Goal: Use online tool/utility: Utilize a website feature to perform a specific function

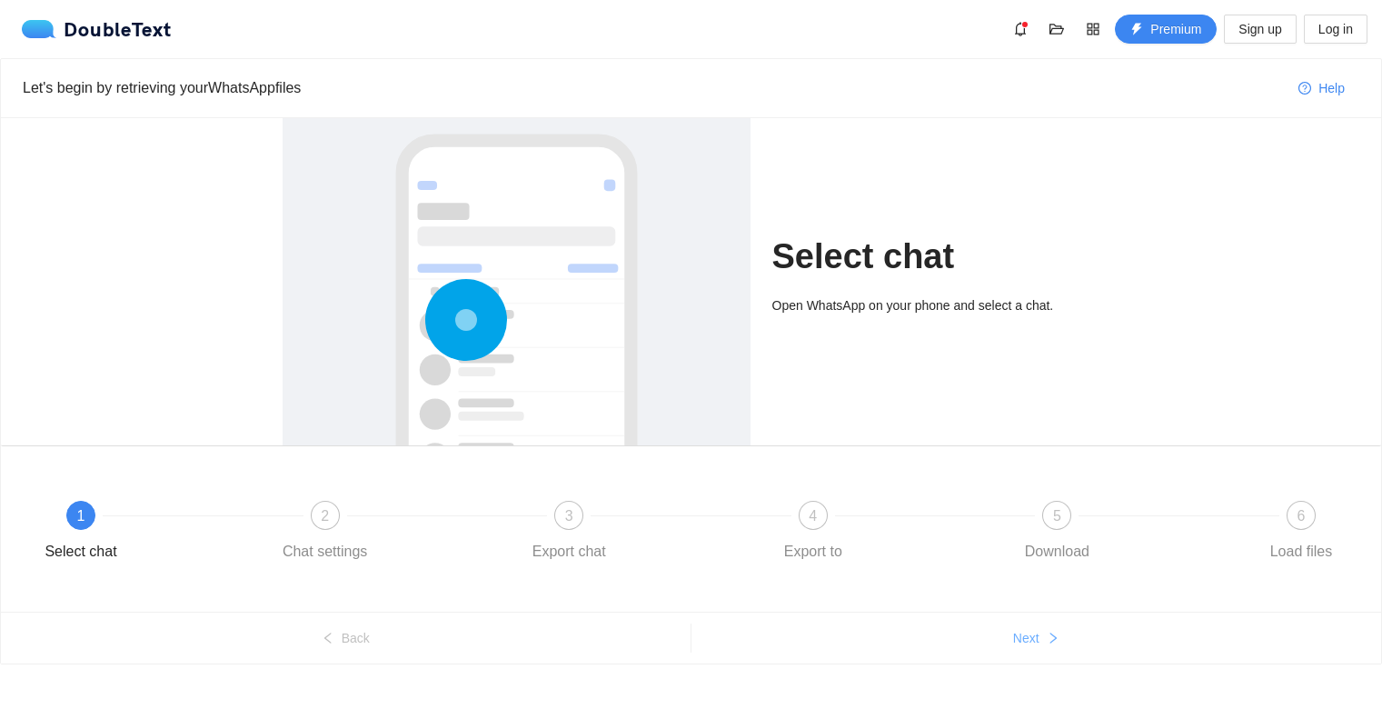
scroll to position [15, 0]
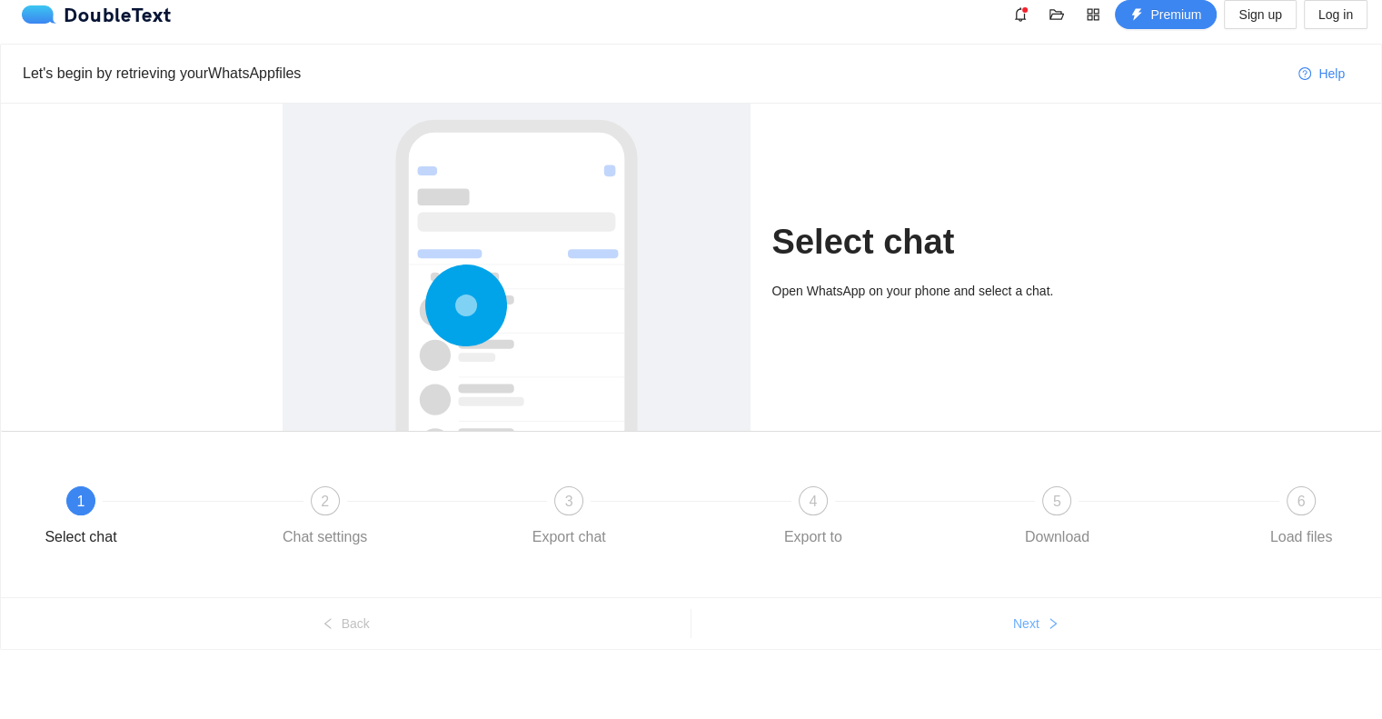
click at [1042, 631] on button "Next" at bounding box center [1037, 623] width 691 height 29
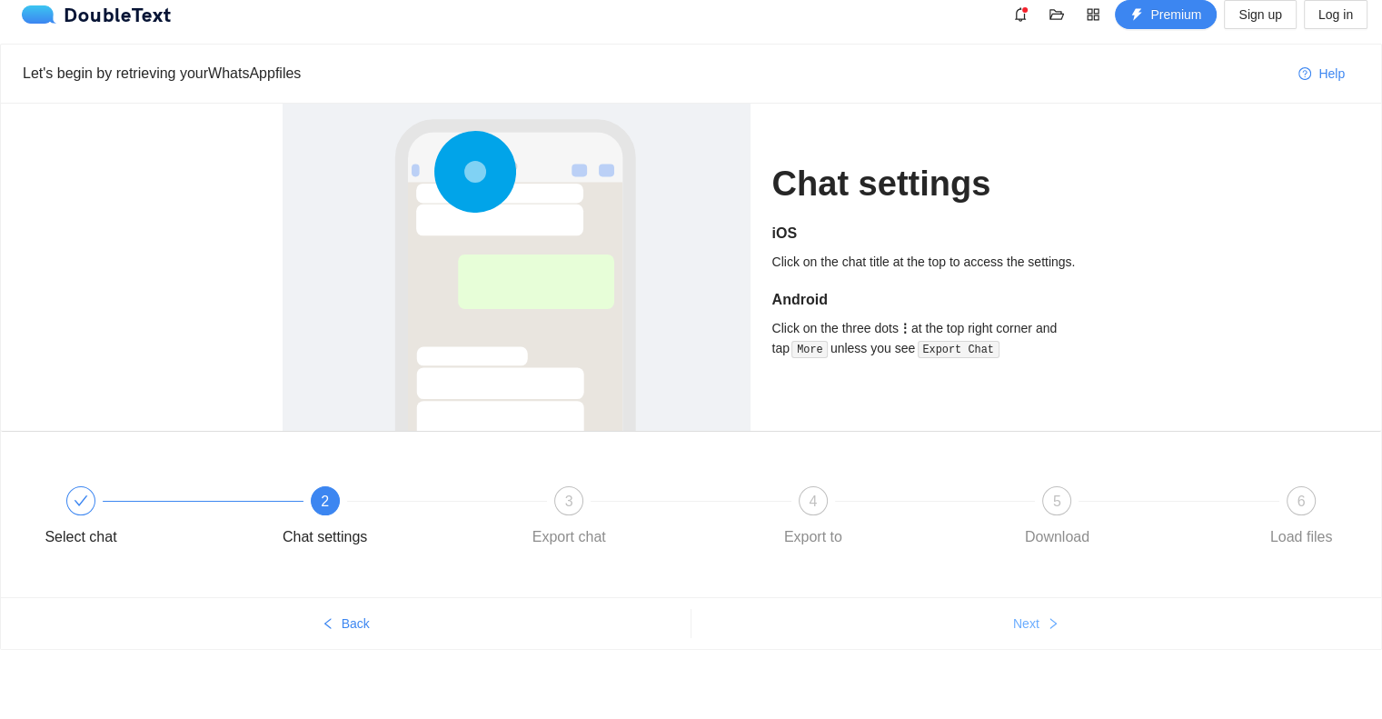
click at [1042, 631] on button "Next" at bounding box center [1037, 623] width 691 height 29
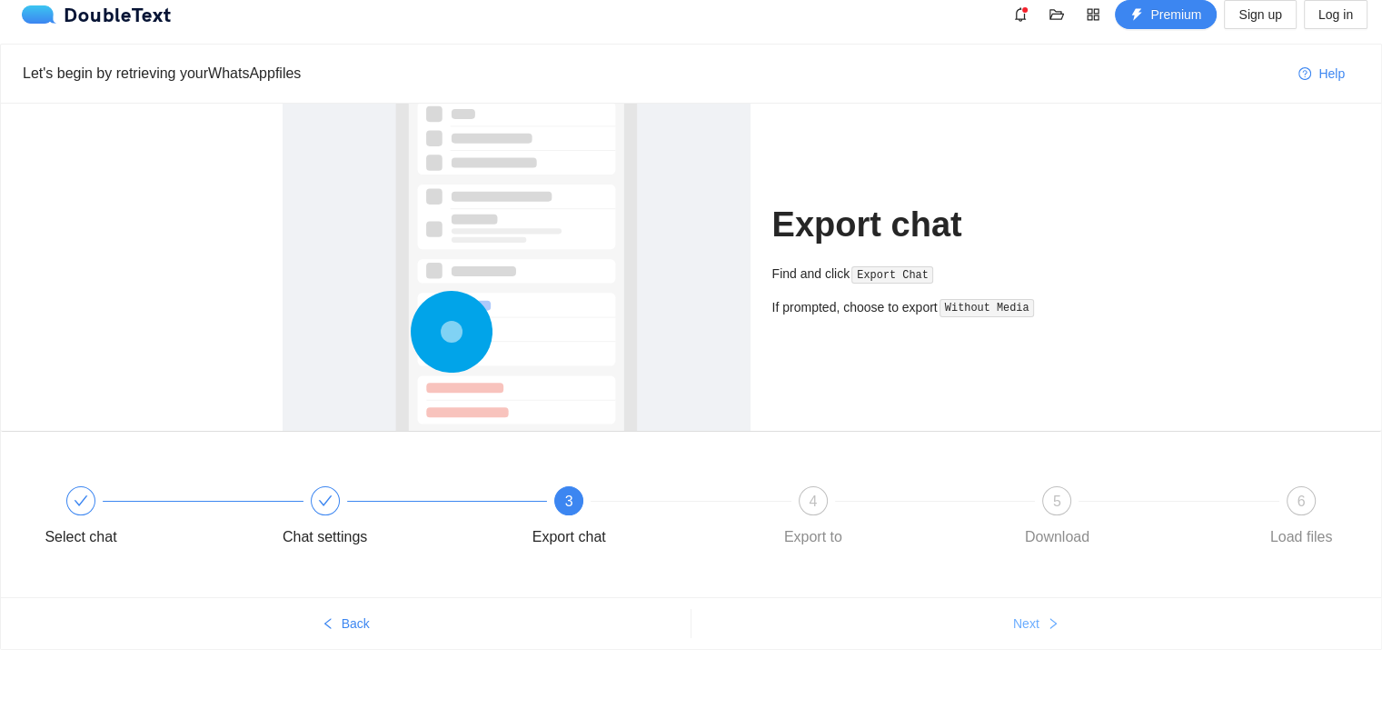
click at [1042, 631] on button "Next" at bounding box center [1037, 623] width 691 height 29
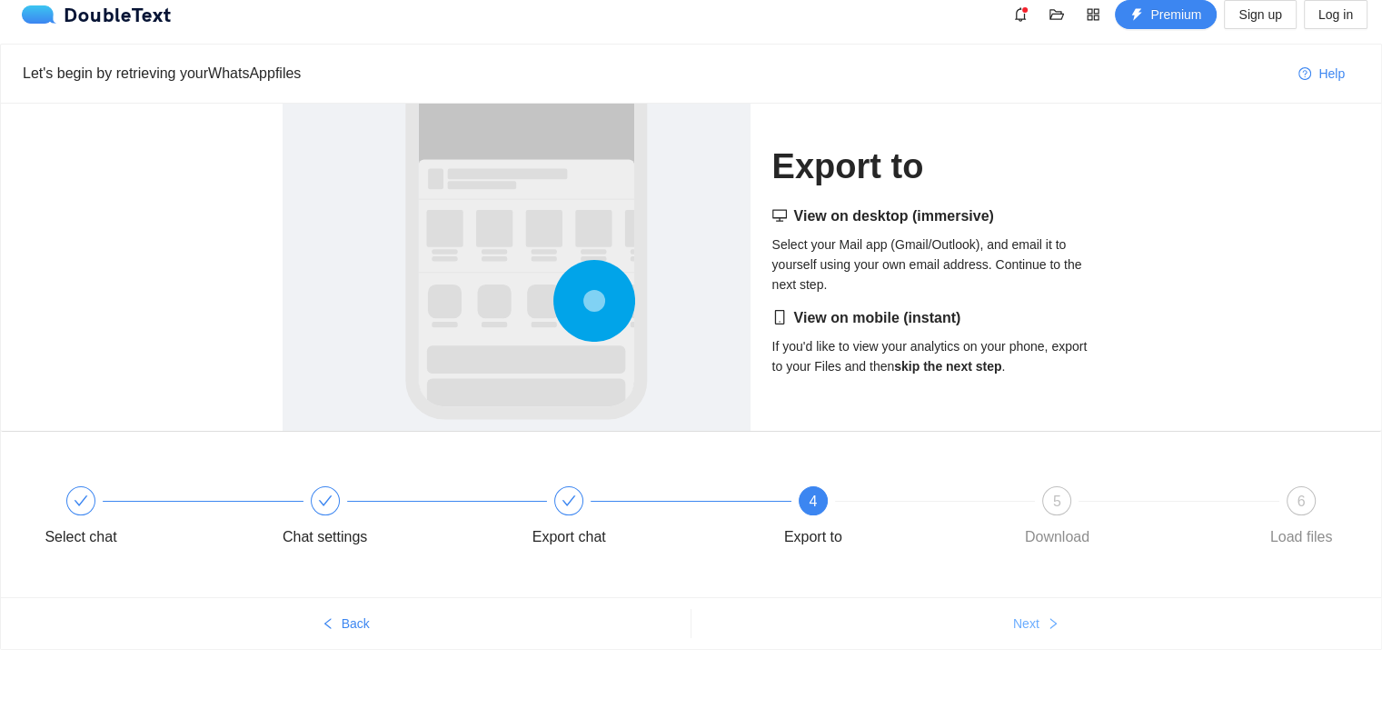
click at [1042, 631] on button "Next" at bounding box center [1037, 623] width 691 height 29
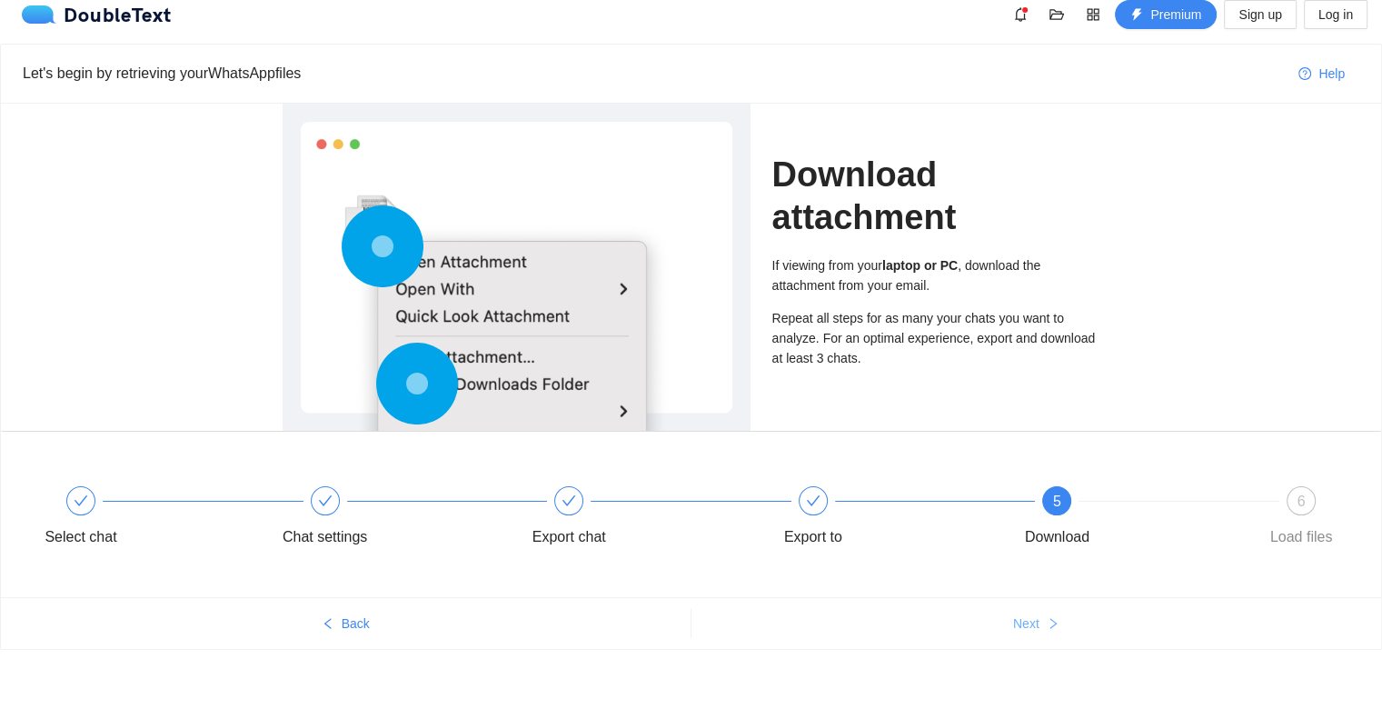
click at [1042, 631] on button "Next" at bounding box center [1037, 623] width 691 height 29
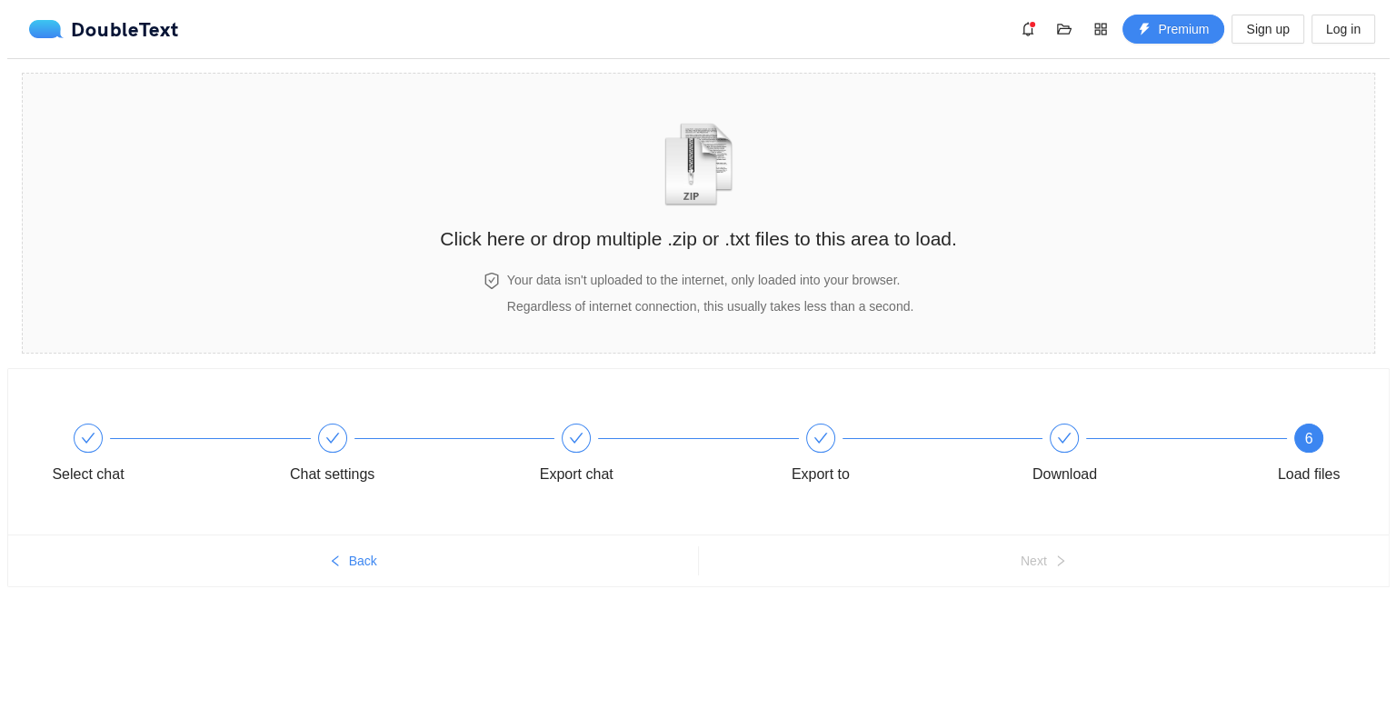
scroll to position [0, 0]
click at [716, 144] on img "zipOrTextIcon" at bounding box center [698, 165] width 85 height 84
click at [689, 286] on h4 "Your data isn't uploaded to the internet, only loaded into your browser." at bounding box center [709, 280] width 406 height 20
click at [699, 148] on img "zipOrTextIcon" at bounding box center [698, 165] width 85 height 84
click at [1345, 34] on span "Log in" at bounding box center [1349, 29] width 35 height 20
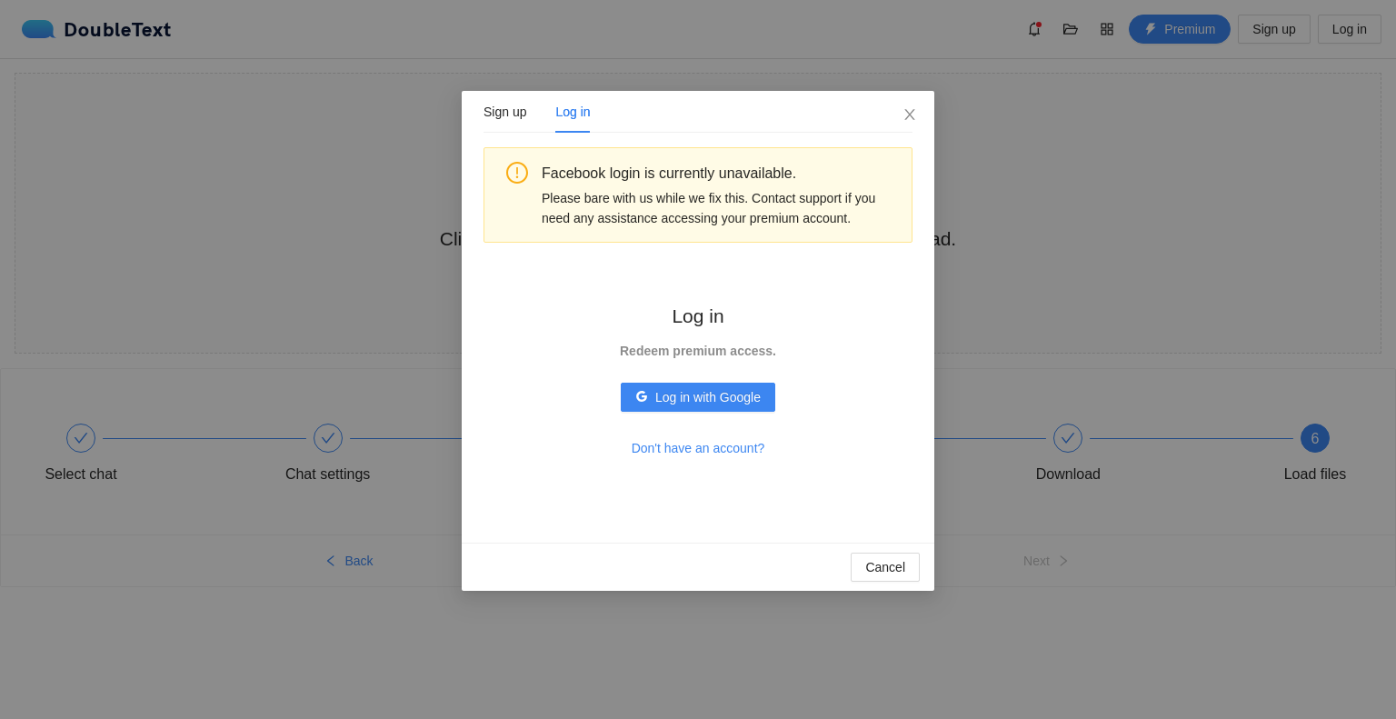
click at [692, 412] on div "Log in Redeem premium access. Log in with Google Don't have an account?" at bounding box center [698, 382] width 221 height 220
click at [692, 401] on span "Log in with Google" at bounding box center [707, 397] width 105 height 20
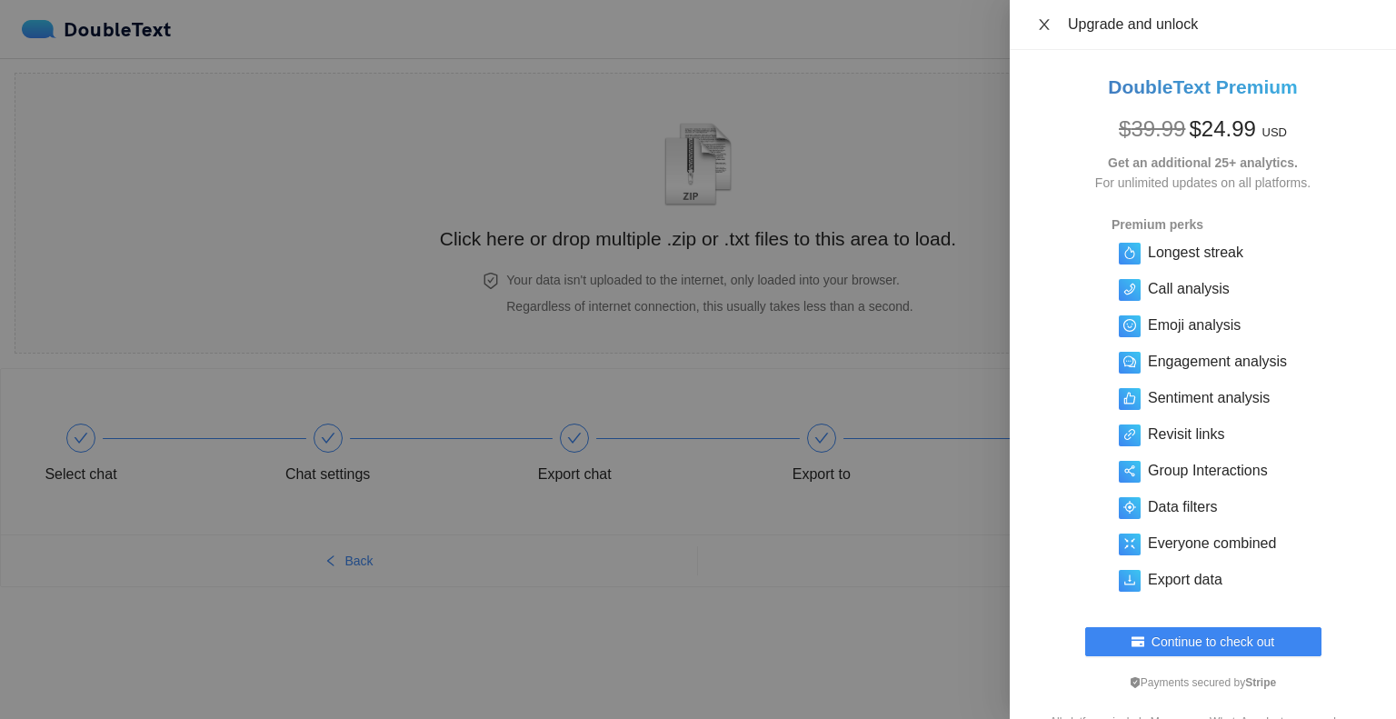
click at [1048, 24] on icon "close" at bounding box center [1044, 24] width 15 height 15
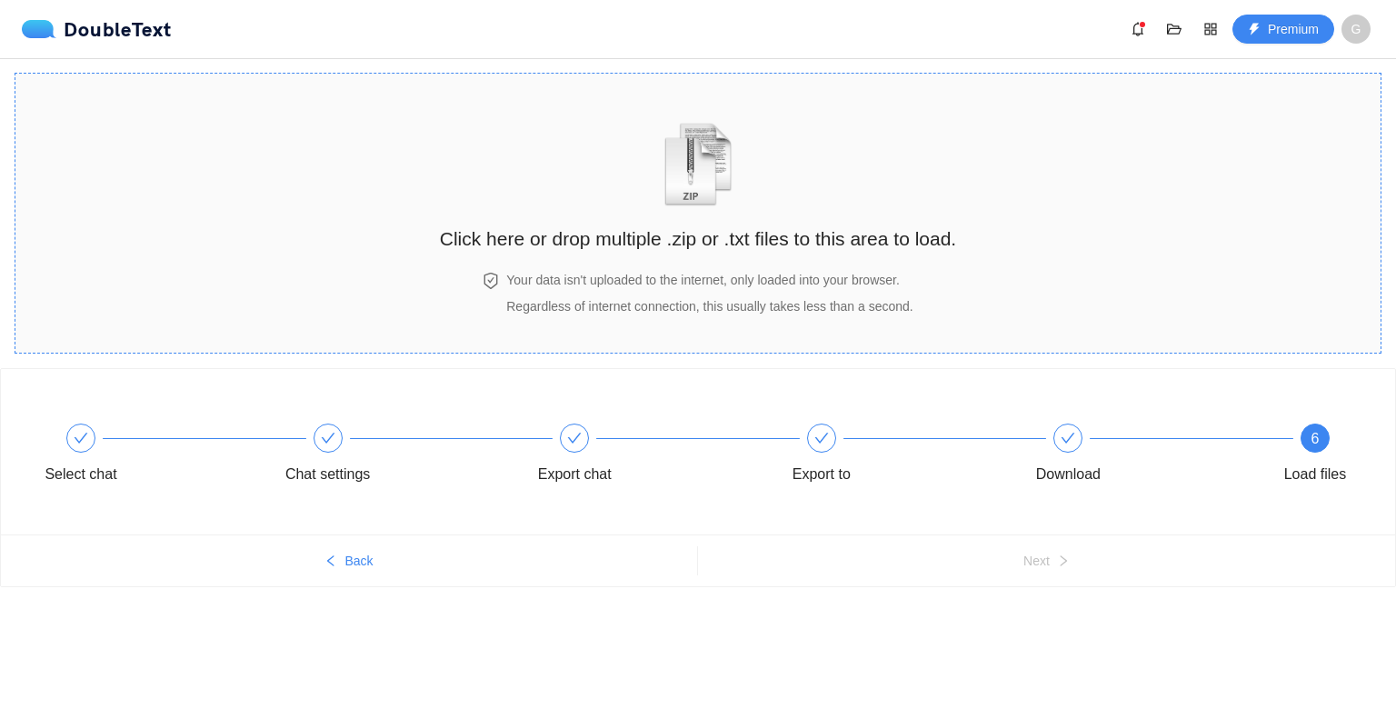
click at [694, 165] on img "zipOrTextIcon" at bounding box center [698, 165] width 85 height 84
click at [706, 166] on img "zipOrTextIcon" at bounding box center [698, 165] width 85 height 84
click at [1170, 28] on icon "folder-open" at bounding box center [1174, 29] width 15 height 11
click at [1240, 133] on section "Click here or drop multiple .zip or .txt files to this area to load. Your data …" at bounding box center [698, 213] width 1367 height 281
click at [1136, 35] on icon "bell" at bounding box center [1138, 29] width 15 height 15
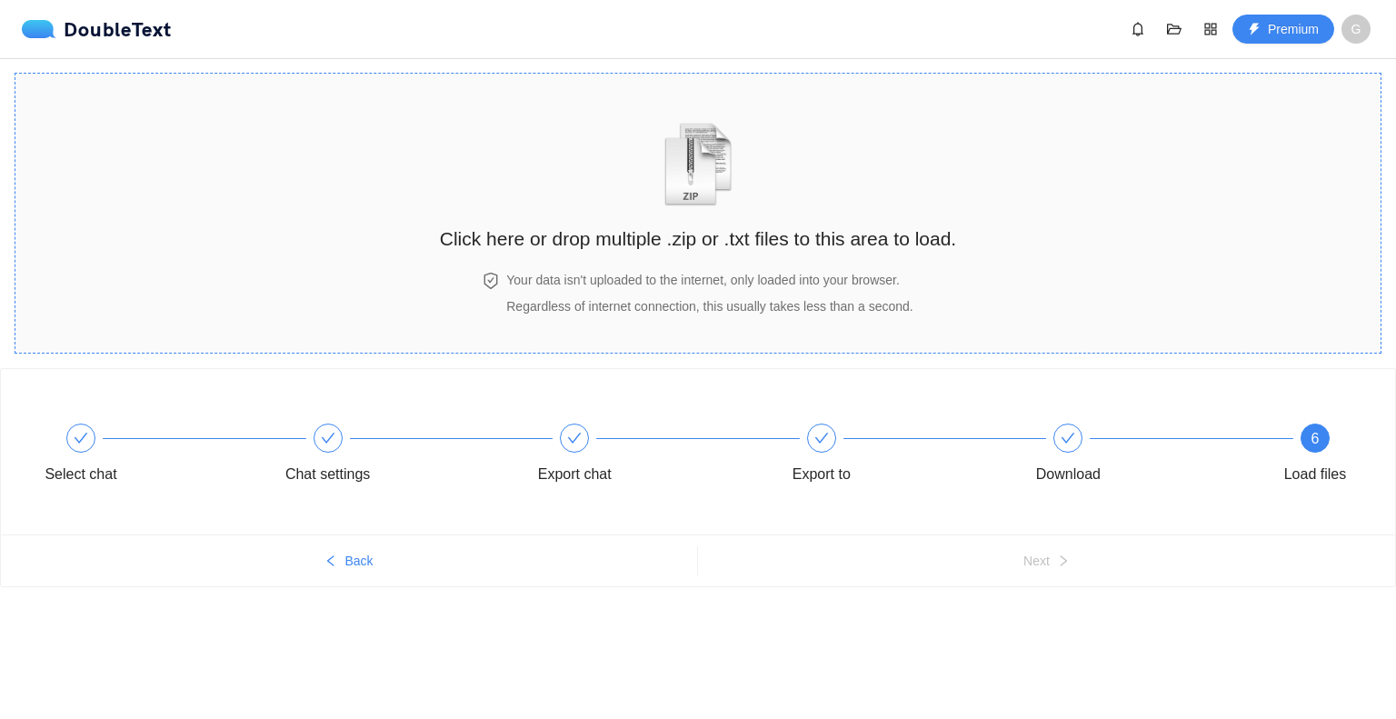
click at [1192, 210] on section "Click here or drop multiple .zip or .txt files to this area to load. Your data …" at bounding box center [698, 213] width 1367 height 281
